Goal: Task Accomplishment & Management: Use online tool/utility

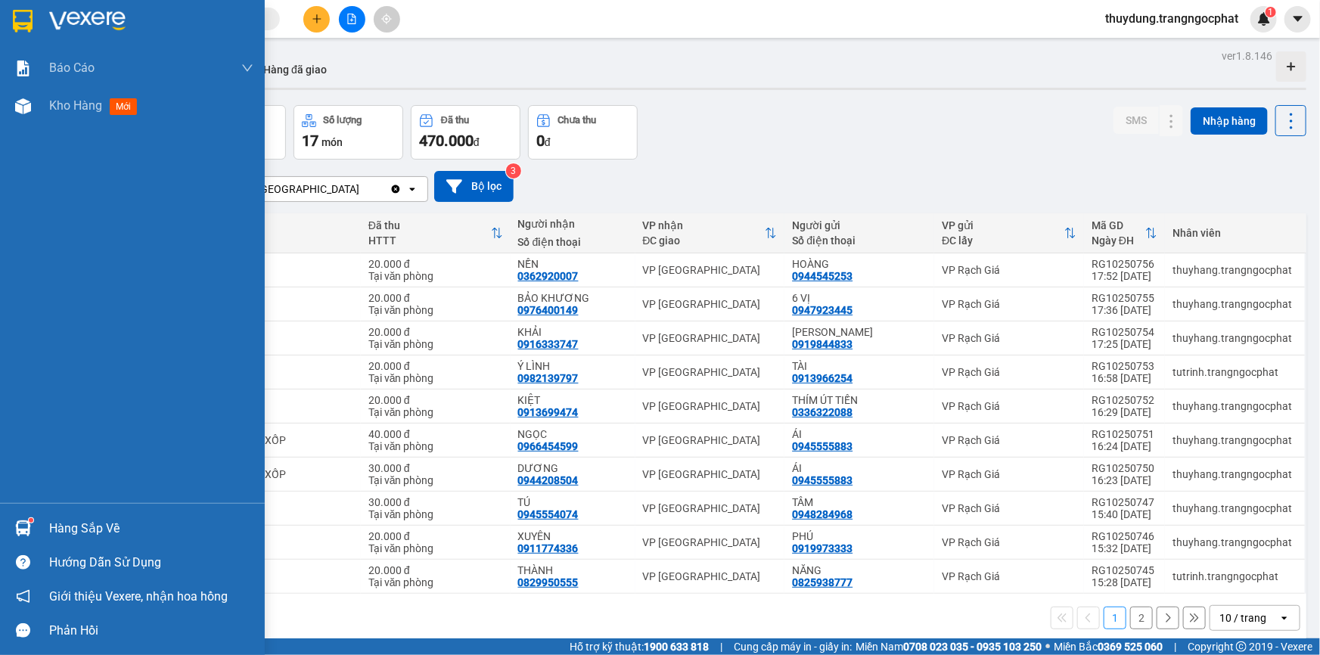
click at [36, 521] on div "Hàng sắp về" at bounding box center [132, 528] width 265 height 34
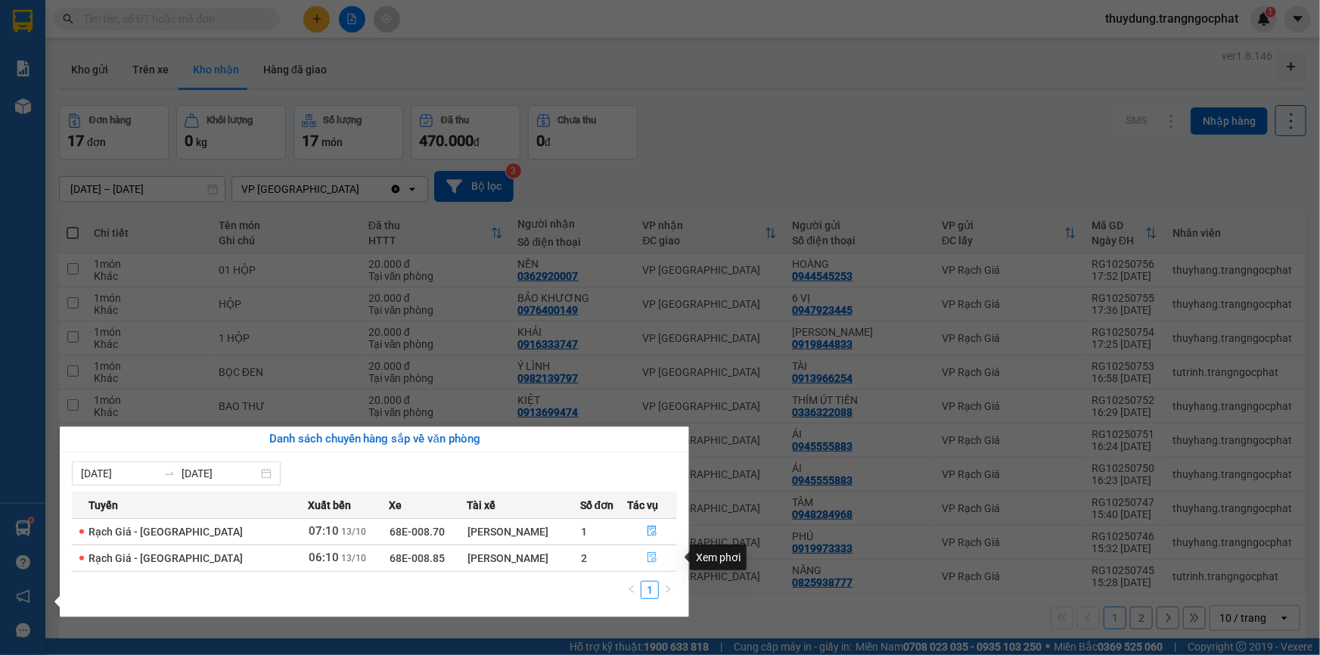
click at [647, 557] on icon "file-done" at bounding box center [652, 557] width 11 height 11
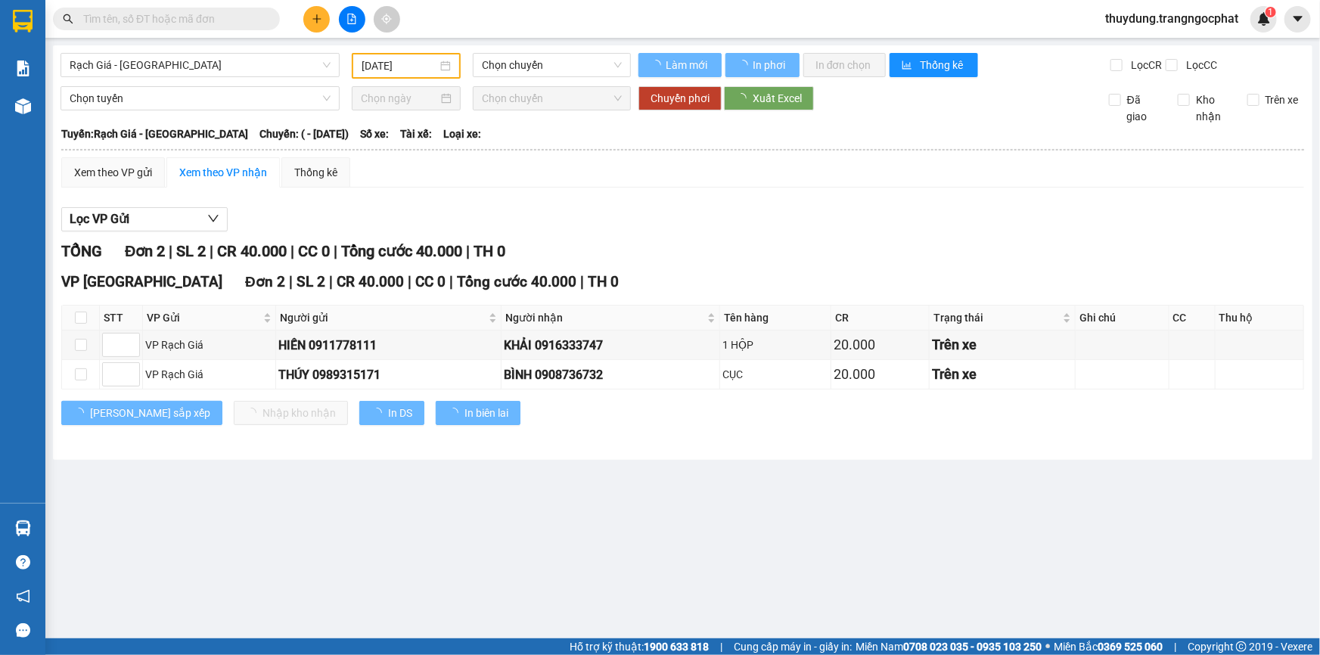
type input "13/10/2025"
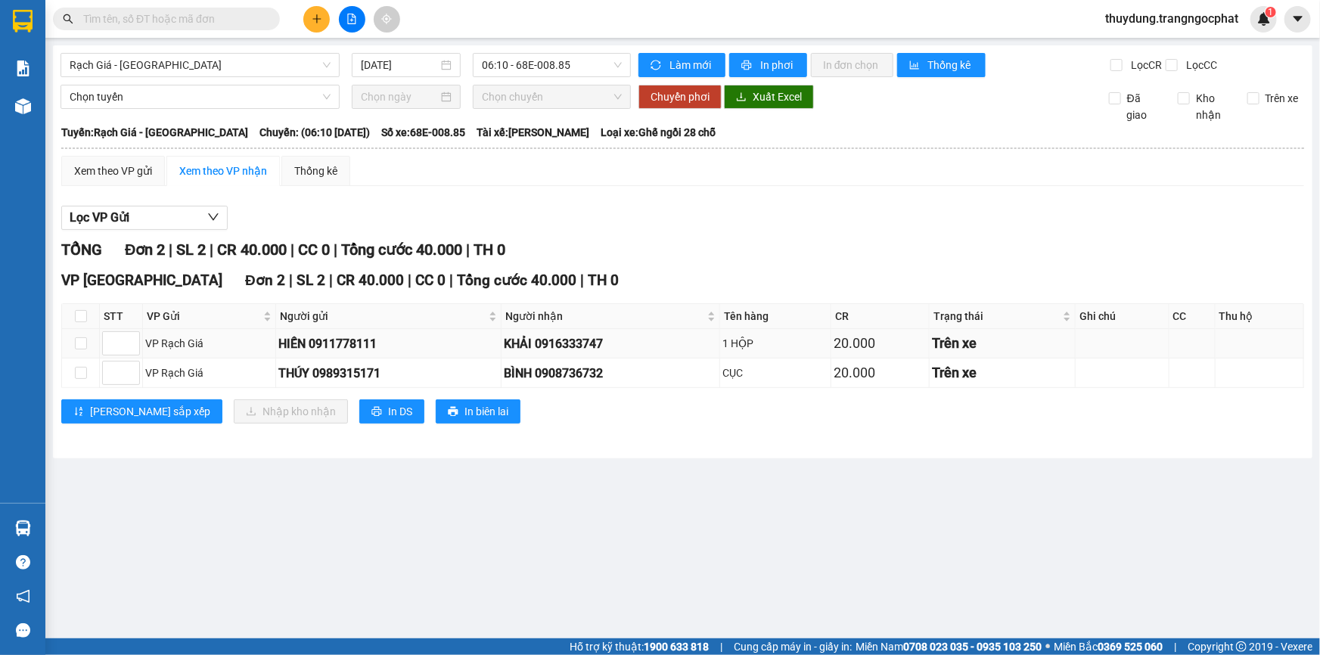
click at [563, 336] on div "KHẢI 0916333747" at bounding box center [610, 343] width 213 height 19
copy div "0916333747"
click at [584, 383] on td "BÌNH 0908736732" at bounding box center [610, 372] width 219 height 29
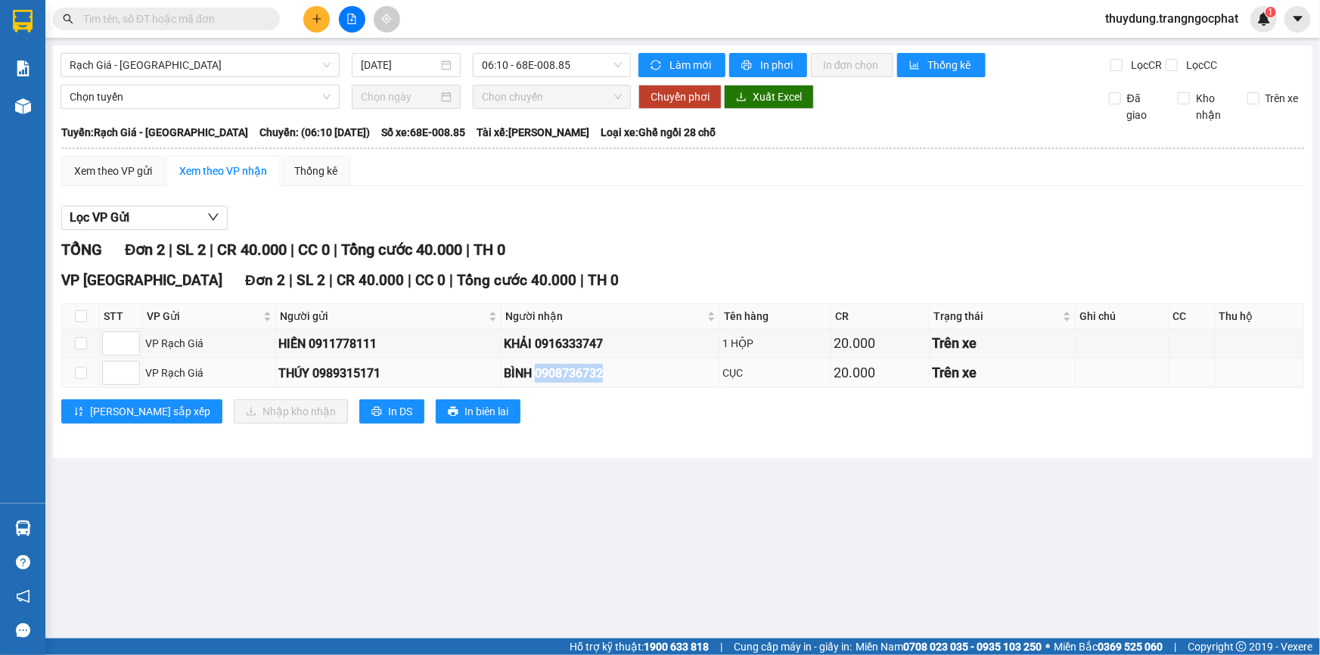
copy div "0908736732"
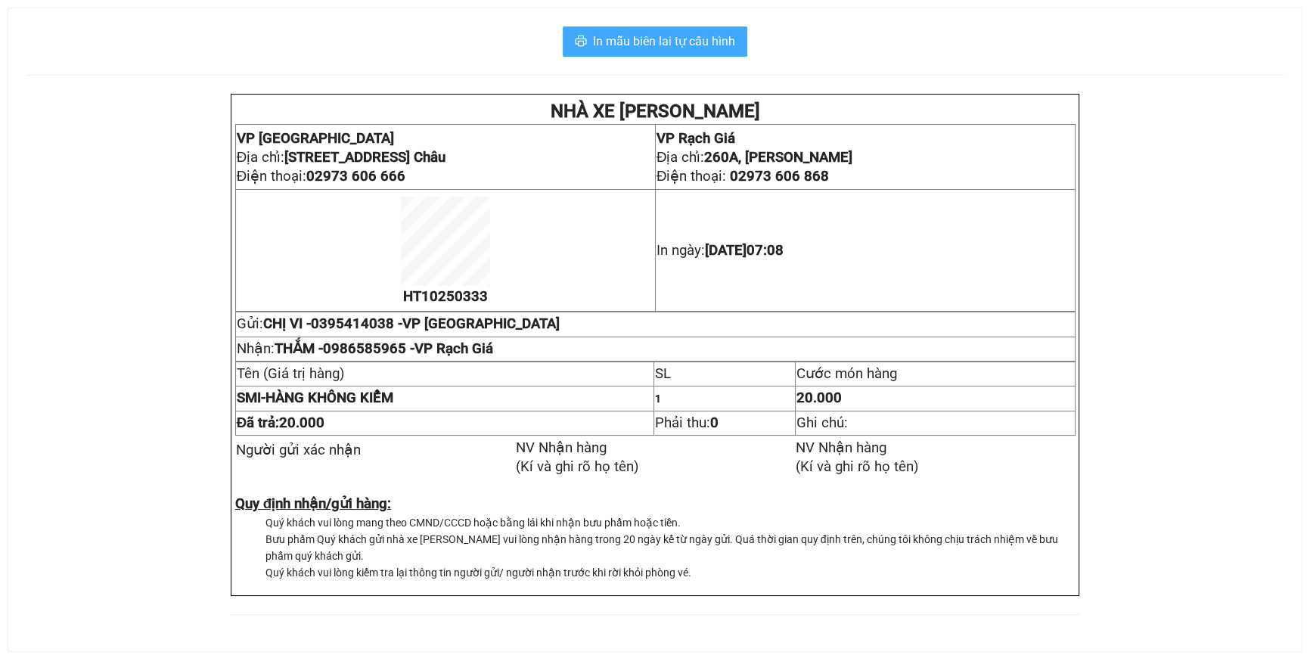
click at [684, 54] on button "In mẫu biên lai tự cấu hình" at bounding box center [655, 41] width 185 height 30
click at [690, 51] on span "In mẫu biên lai tự cấu hình" at bounding box center [664, 41] width 142 height 19
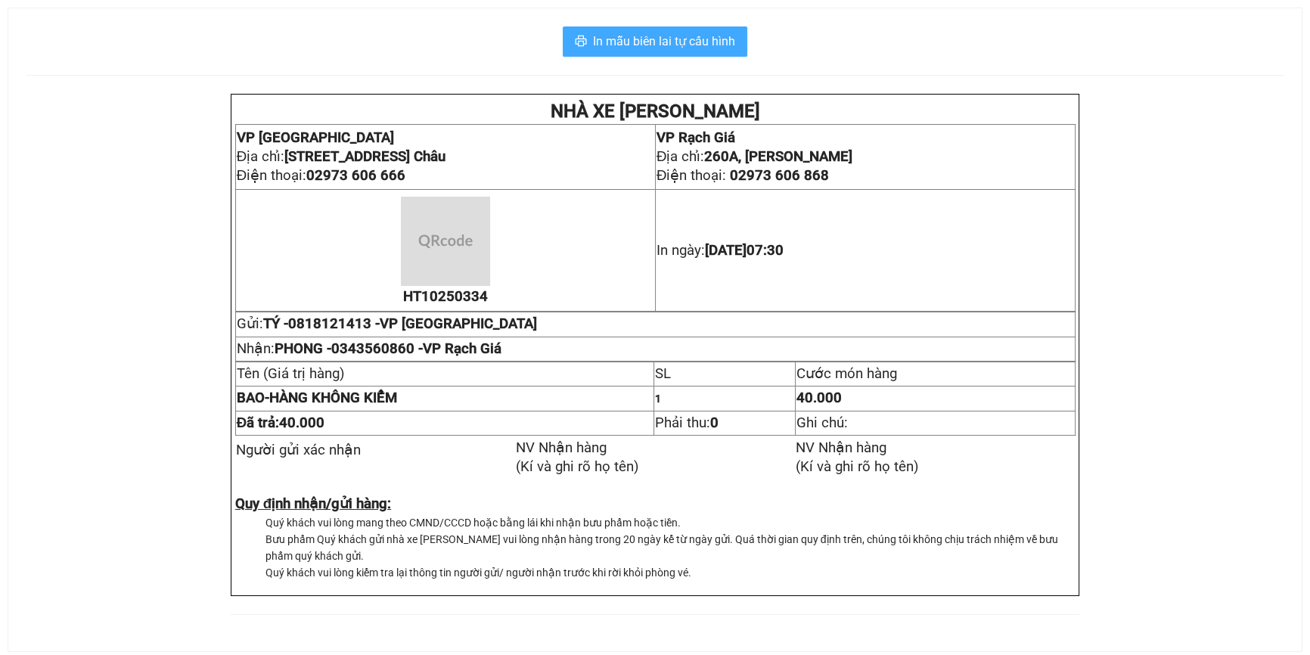
click at [671, 46] on span "In mẫu biên lai tự cấu hình" at bounding box center [664, 41] width 142 height 19
